Goal: Task Accomplishment & Management: Manage account settings

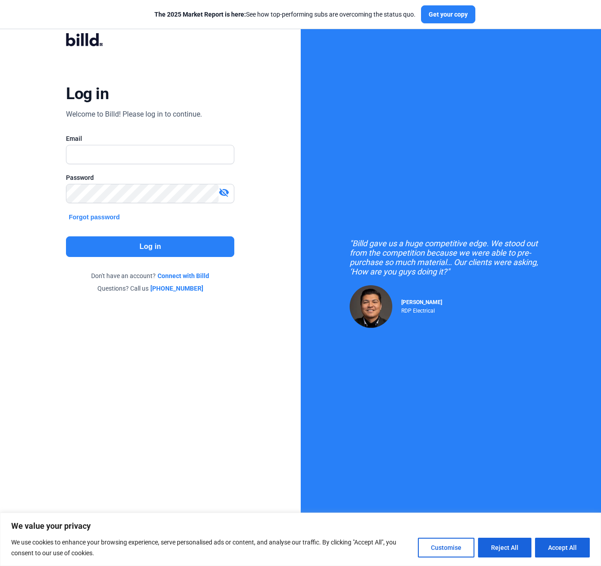
click at [119, 145] on div at bounding box center [150, 154] width 168 height 19
click at [125, 154] on input "text" at bounding box center [145, 154] width 158 height 18
type input "[EMAIL_ADDRESS][DOMAIN_NAME]"
click at [176, 250] on button "Log in" at bounding box center [150, 247] width 168 height 21
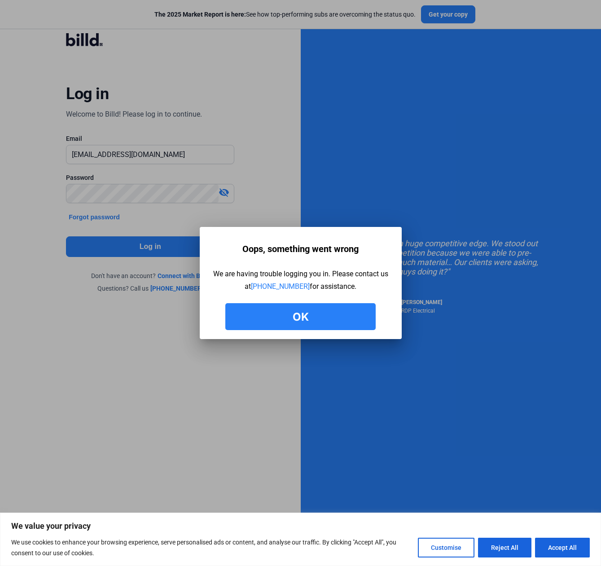
click at [510, 183] on div at bounding box center [300, 283] width 601 height 566
